Goal: Task Accomplishment & Management: Use online tool/utility

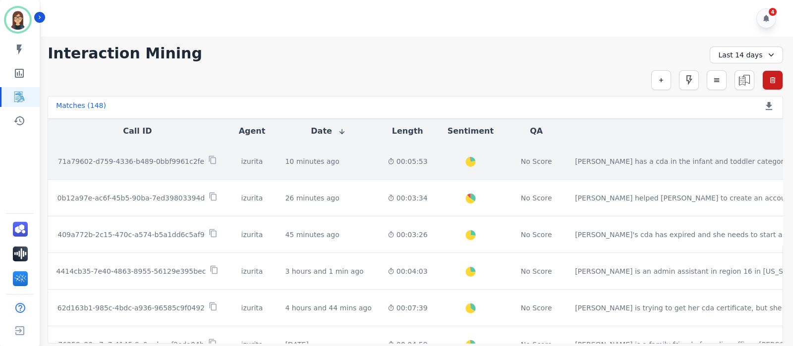
click at [279, 155] on td "10 minutes ago Start at: [DATE] 2:24pm" at bounding box center [328, 161] width 102 height 37
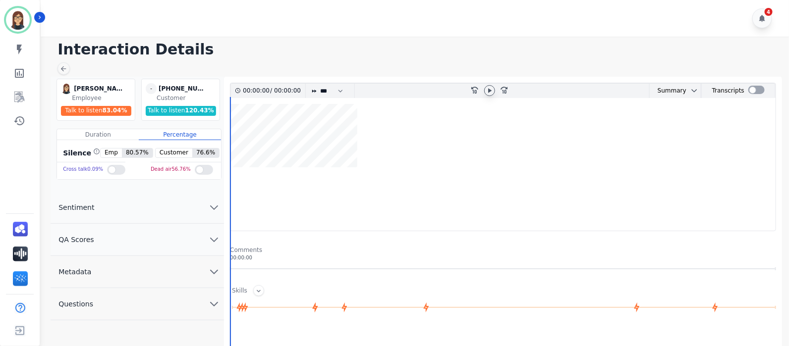
click at [489, 90] on icon at bounding box center [489, 90] width 3 height 4
click at [583, 200] on wave at bounding box center [502, 167] width 545 height 127
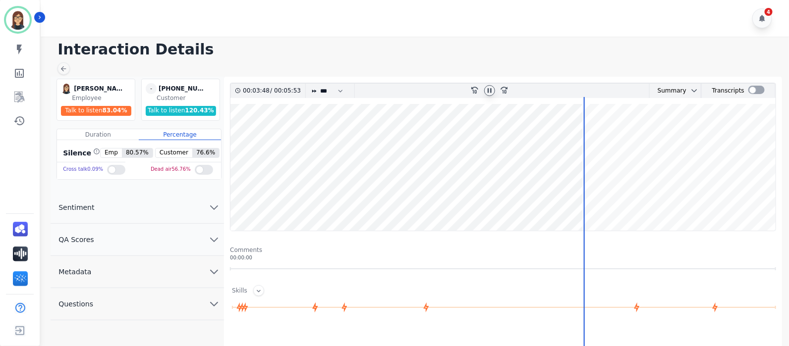
click at [535, 196] on wave at bounding box center [502, 167] width 545 height 127
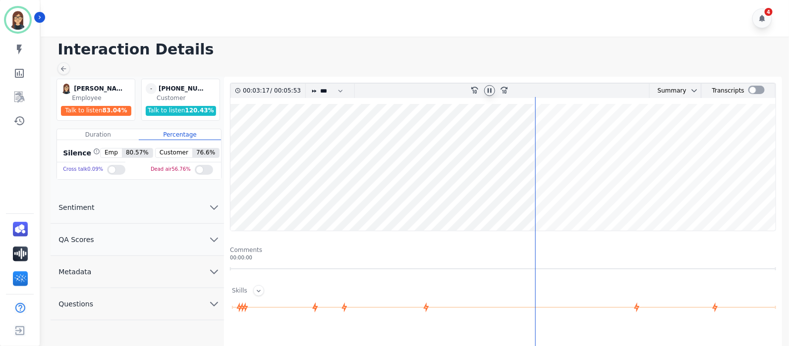
click at [488, 90] on icon at bounding box center [490, 90] width 4 height 4
click at [588, 194] on wave at bounding box center [502, 167] width 545 height 127
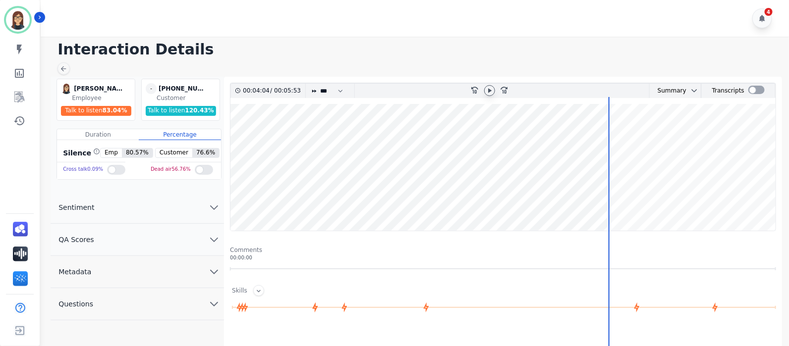
click at [490, 89] on icon at bounding box center [490, 91] width 8 height 8
click at [489, 88] on icon at bounding box center [490, 91] width 8 height 8
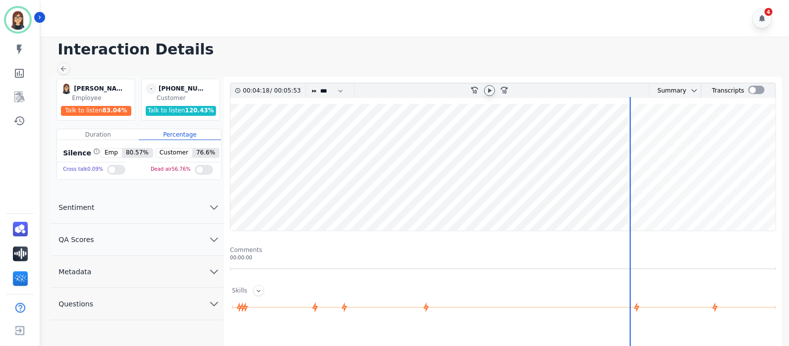
click at [721, 201] on wave at bounding box center [502, 167] width 545 height 127
click at [716, 201] on wave at bounding box center [502, 167] width 545 height 127
click at [698, 199] on wave at bounding box center [502, 167] width 545 height 127
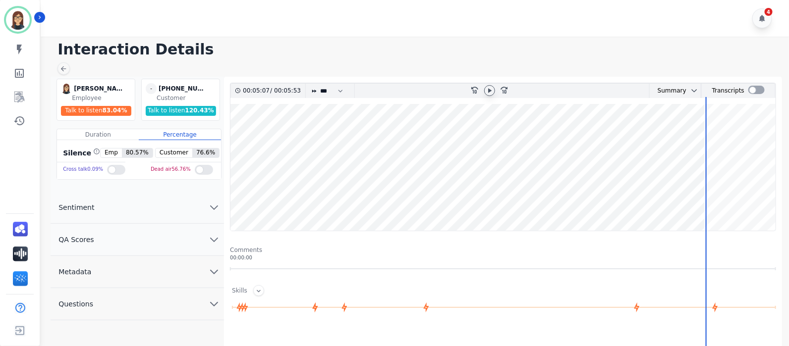
click at [735, 199] on wave at bounding box center [502, 167] width 545 height 127
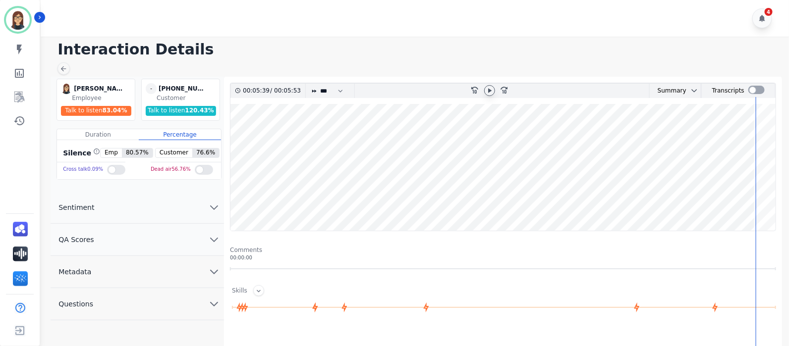
click at [759, 201] on wave at bounding box center [502, 167] width 545 height 127
click at [769, 201] on wave at bounding box center [502, 167] width 545 height 127
